Goal: Complete application form

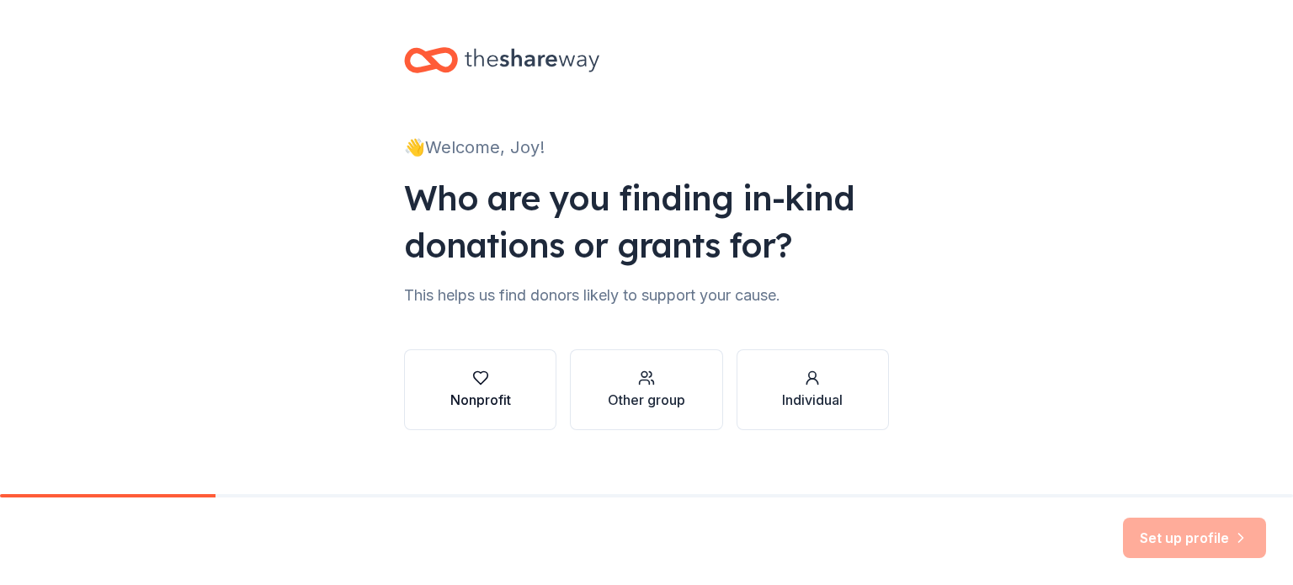
click at [474, 380] on icon "button" at bounding box center [480, 378] width 17 height 17
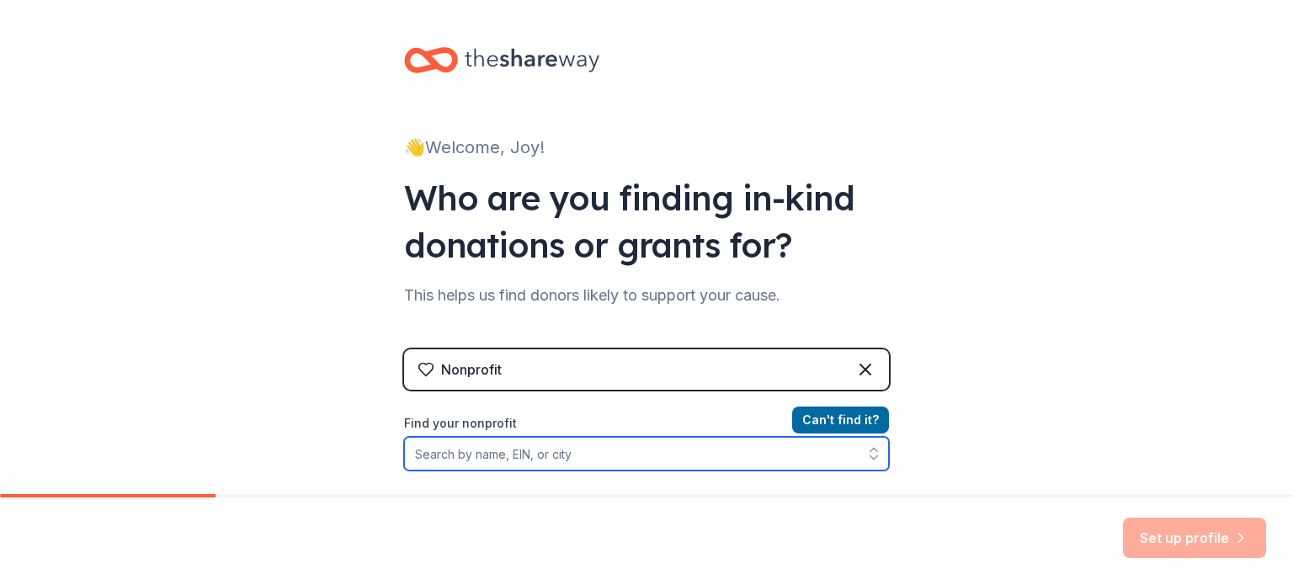
click at [445, 456] on input "Find your nonprofit" at bounding box center [646, 454] width 485 height 34
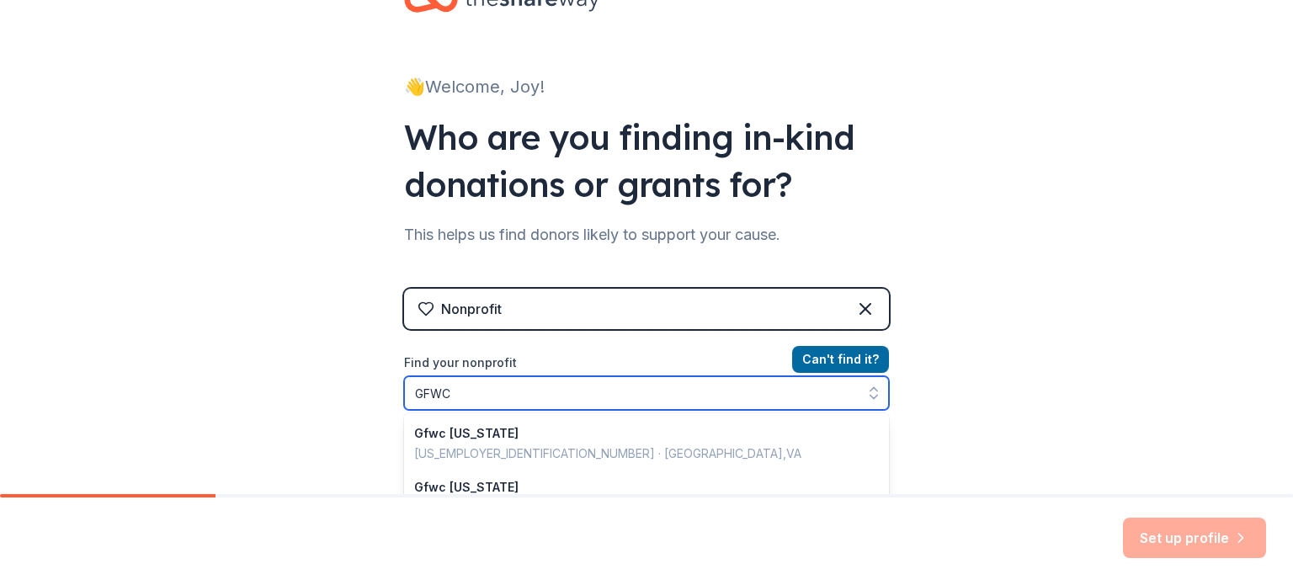
click at [510, 400] on input "GFWC" at bounding box center [646, 393] width 485 height 34
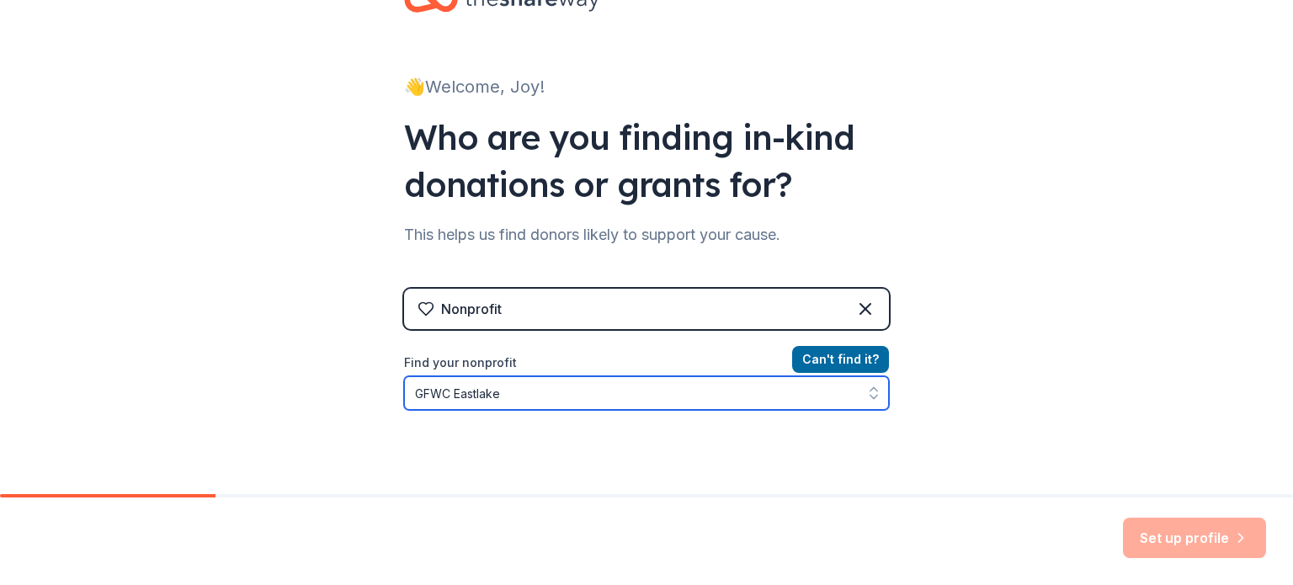
drag, startPoint x: 448, startPoint y: 391, endPoint x: 367, endPoint y: 392, distance: 80.9
click at [367, 392] on div "👋 Welcome, Joy! Who are you finding in-kind donations or grants for? This helps…" at bounding box center [646, 299] width 1293 height 720
type input "Eastlake"
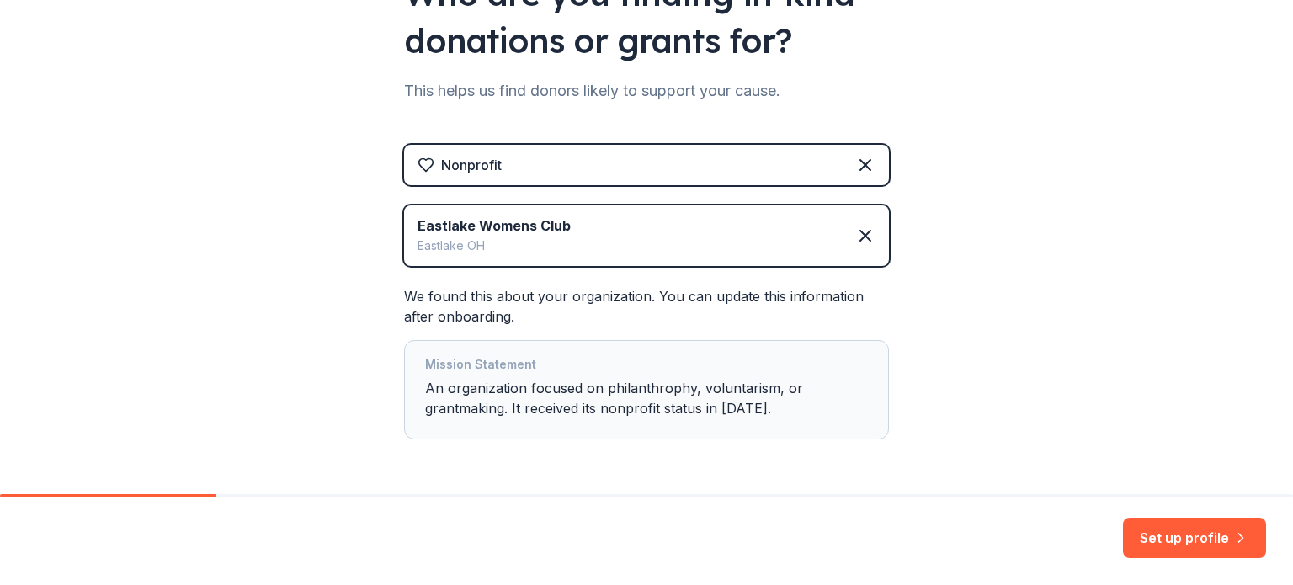
scroll to position [229, 0]
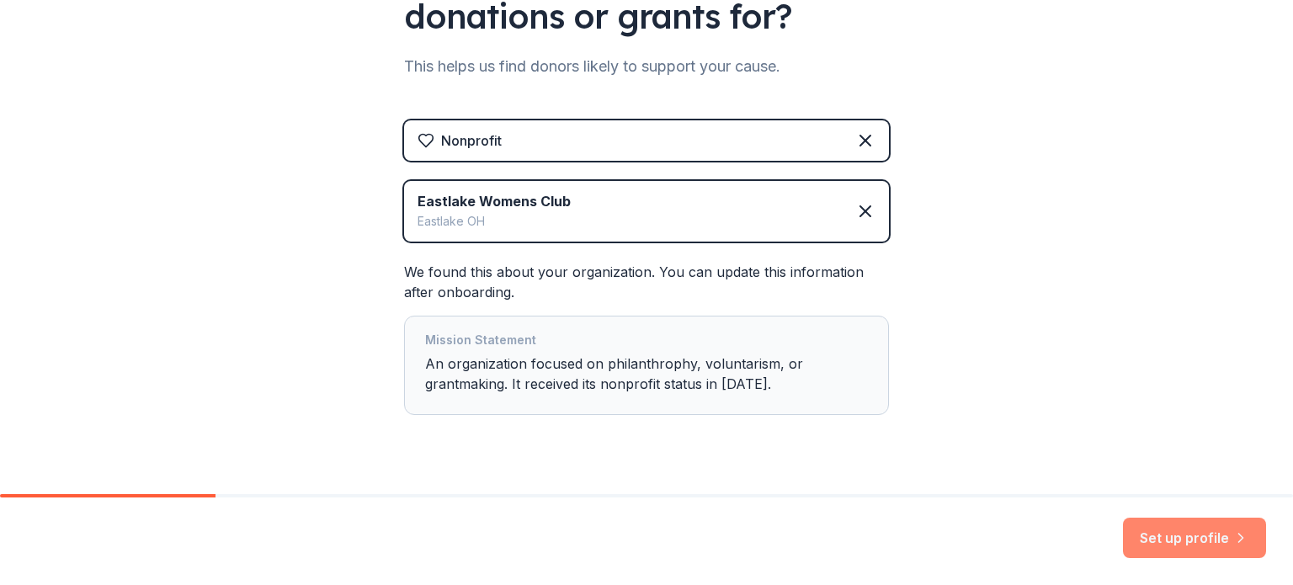
click at [1200, 542] on button "Set up profile" at bounding box center [1194, 538] width 143 height 40
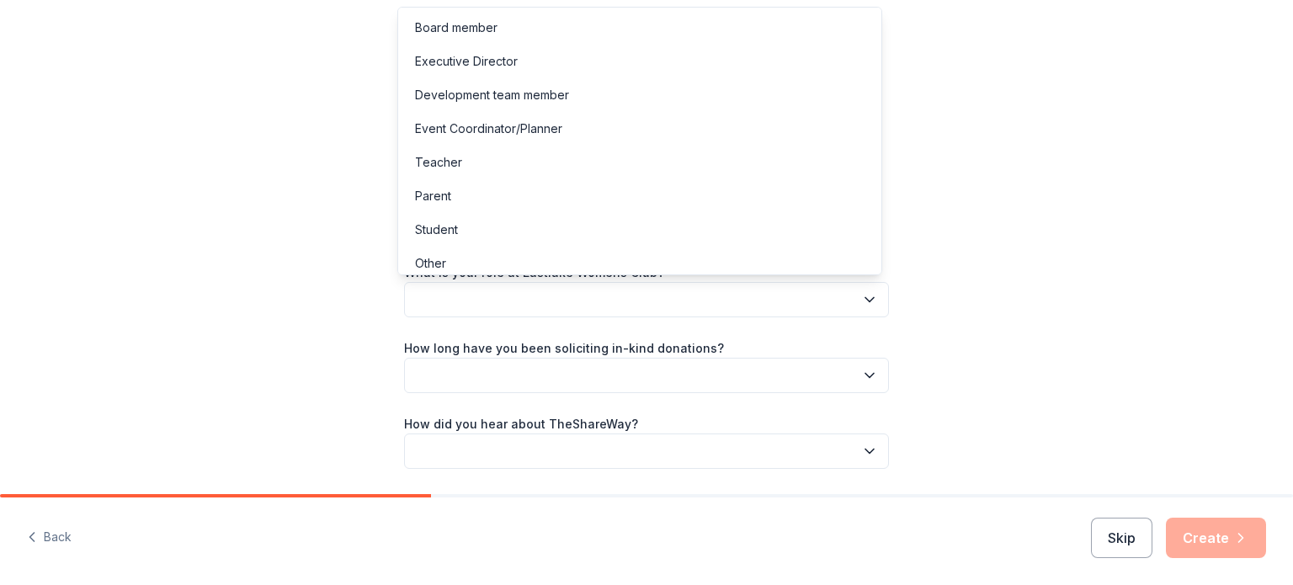
click at [866, 300] on icon "button" at bounding box center [870, 300] width 8 height 4
click at [866, 451] on div "What is your role at Eastlake Womens Club? How long have you been soliciting in…" at bounding box center [646, 365] width 485 height 207
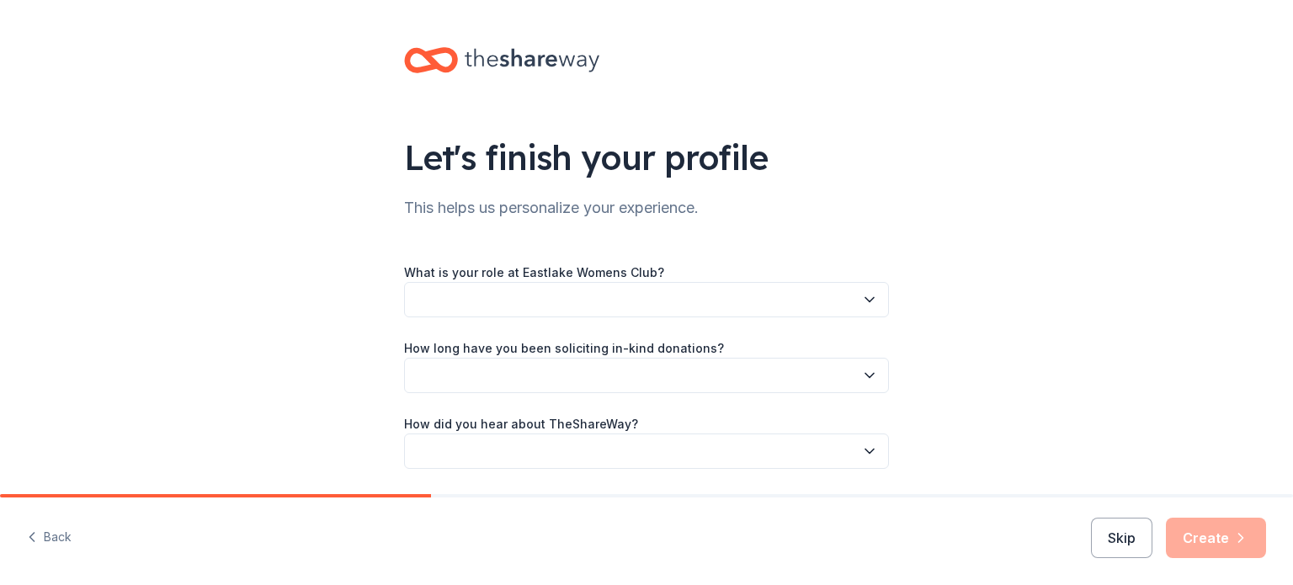
click at [866, 452] on icon "button" at bounding box center [870, 452] width 8 height 4
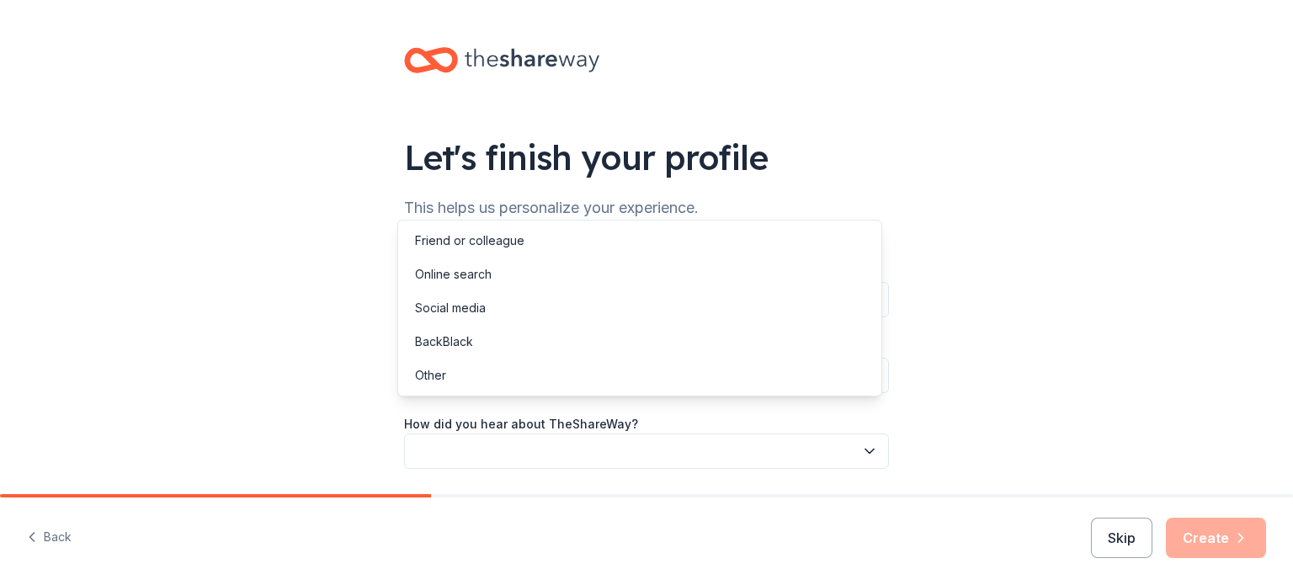
scroll to position [55, 0]
